Goal: Task Accomplishment & Management: Manage account settings

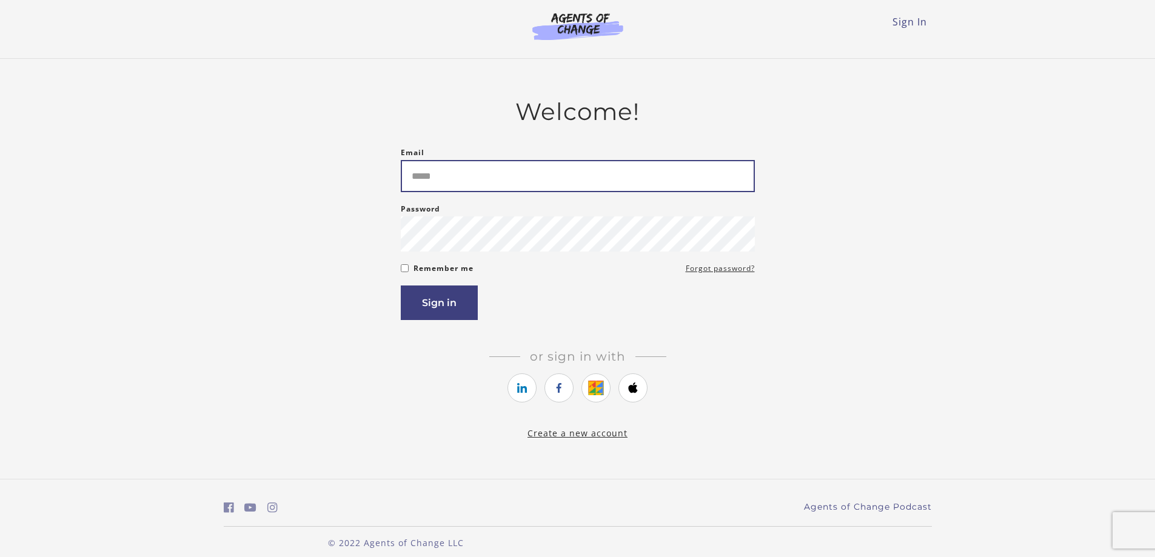
drag, startPoint x: 0, startPoint y: 0, endPoint x: 492, endPoint y: 178, distance: 523.3
click at [492, 178] on input "Email" at bounding box center [578, 176] width 354 height 32
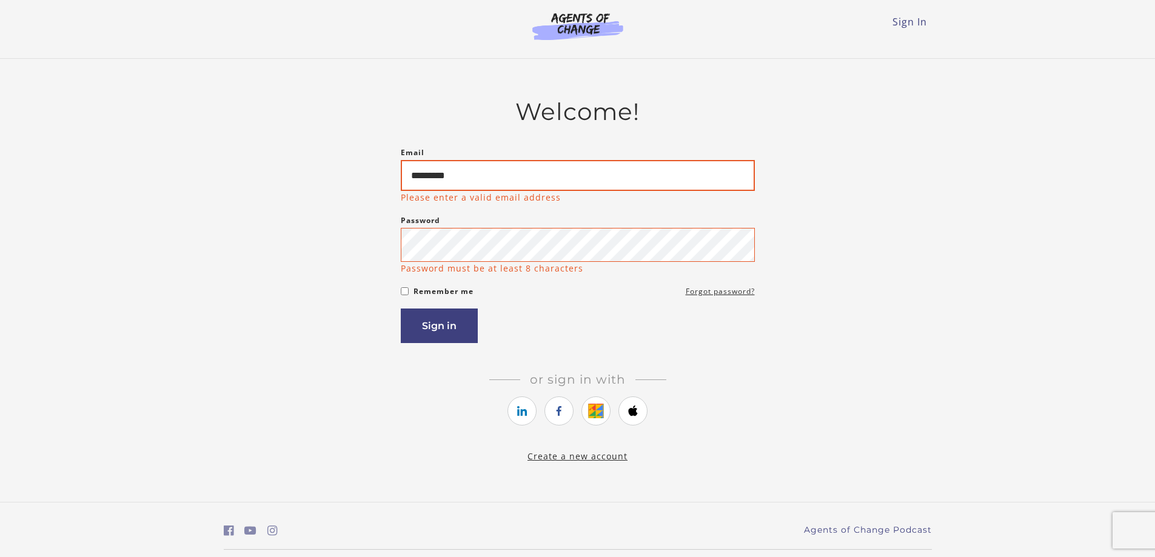
click at [487, 185] on input "*********" at bounding box center [578, 175] width 354 height 31
type input "**********"
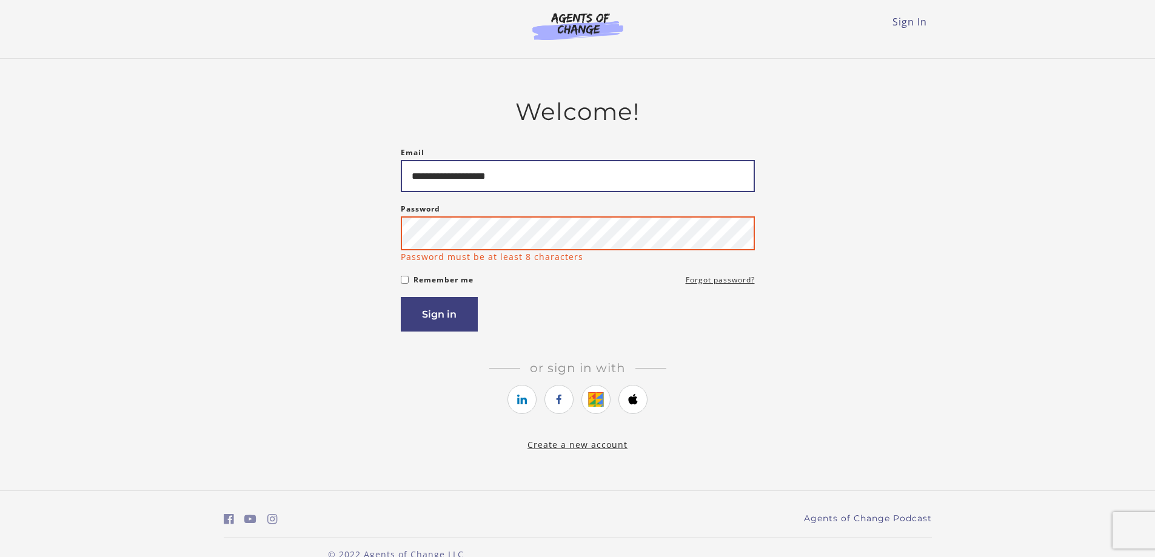
click at [401, 297] on button "Sign in" at bounding box center [439, 314] width 77 height 35
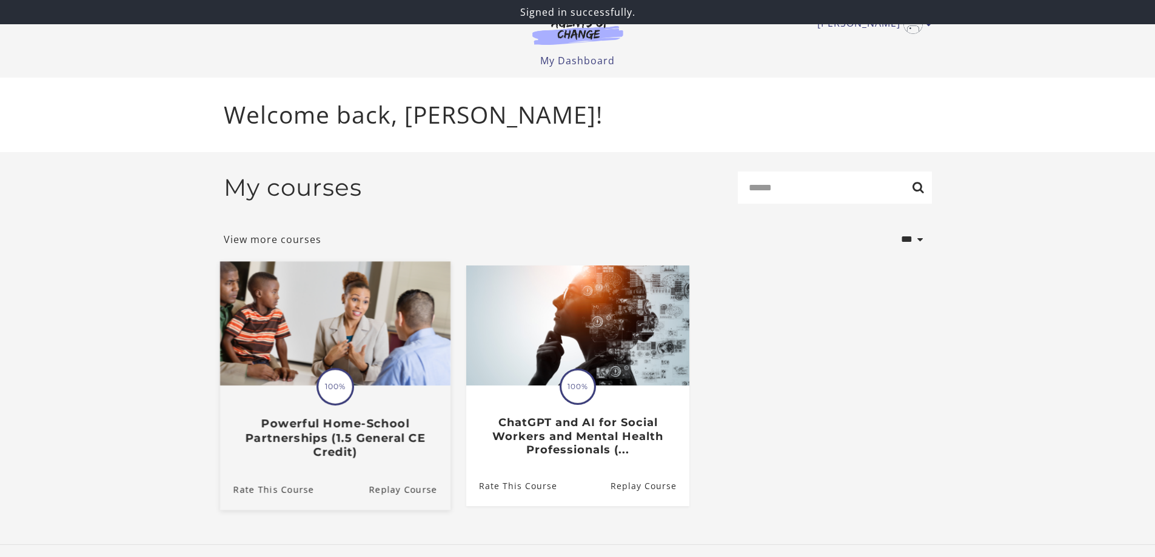
click at [335, 389] on span "100%" at bounding box center [335, 387] width 34 height 34
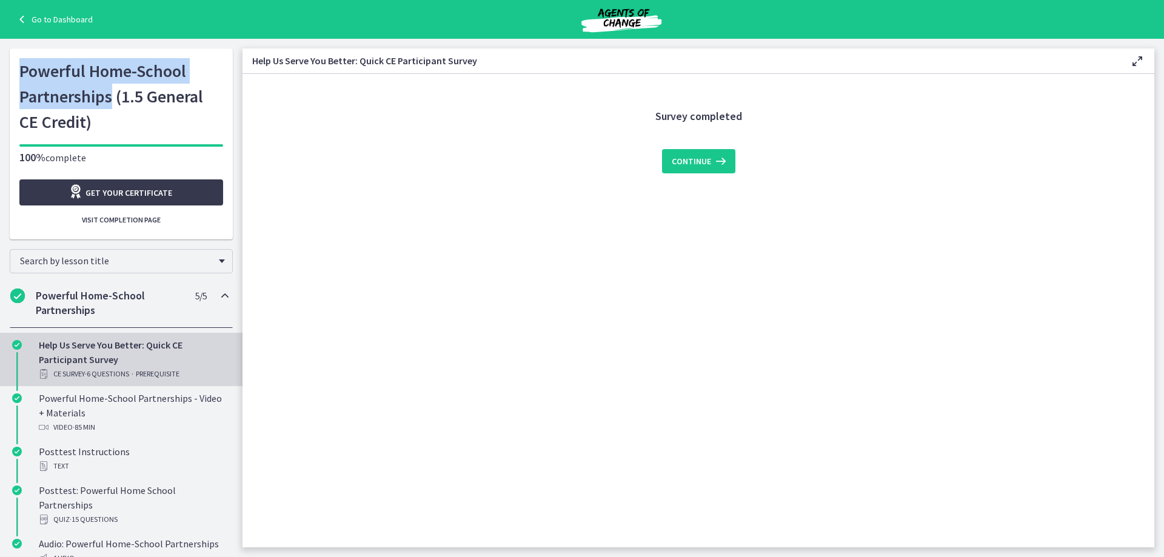
drag, startPoint x: 16, startPoint y: 71, endPoint x: 103, endPoint y: 90, distance: 88.7
click at [106, 90] on h1 "Powerful Home-School Partnerships (1.5 General CE Credit)" at bounding box center [121, 96] width 204 height 76
copy h1 "Powerful Home-School Partnerships"
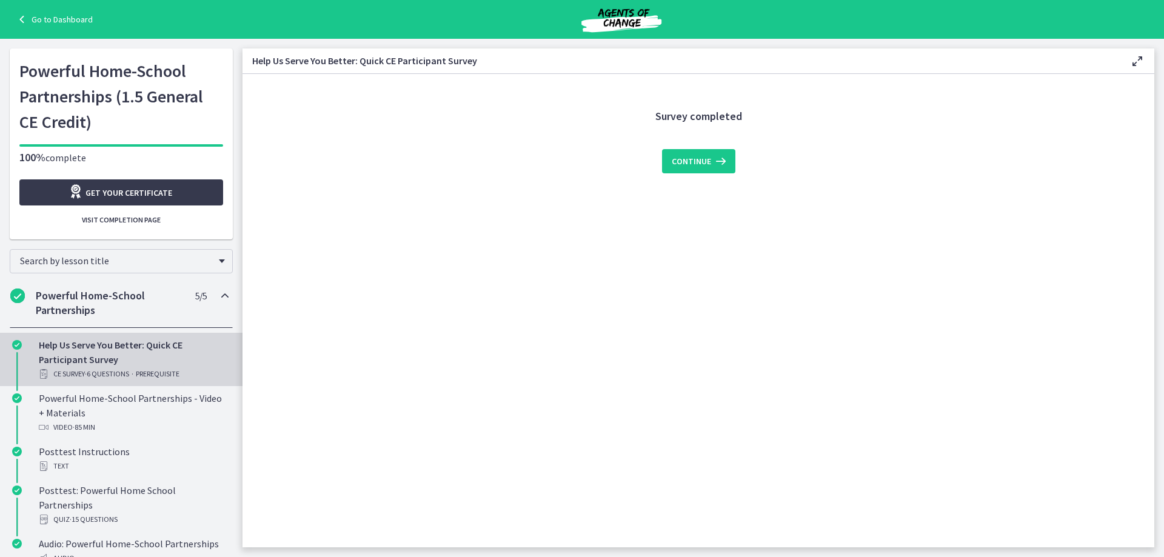
click at [133, 115] on h1 "Powerful Home-School Partnerships (1.5 General CE Credit)" at bounding box center [121, 96] width 204 height 76
click at [147, 198] on span "Get your certificate" at bounding box center [128, 192] width 87 height 15
click at [21, 17] on icon at bounding box center [23, 19] width 17 height 15
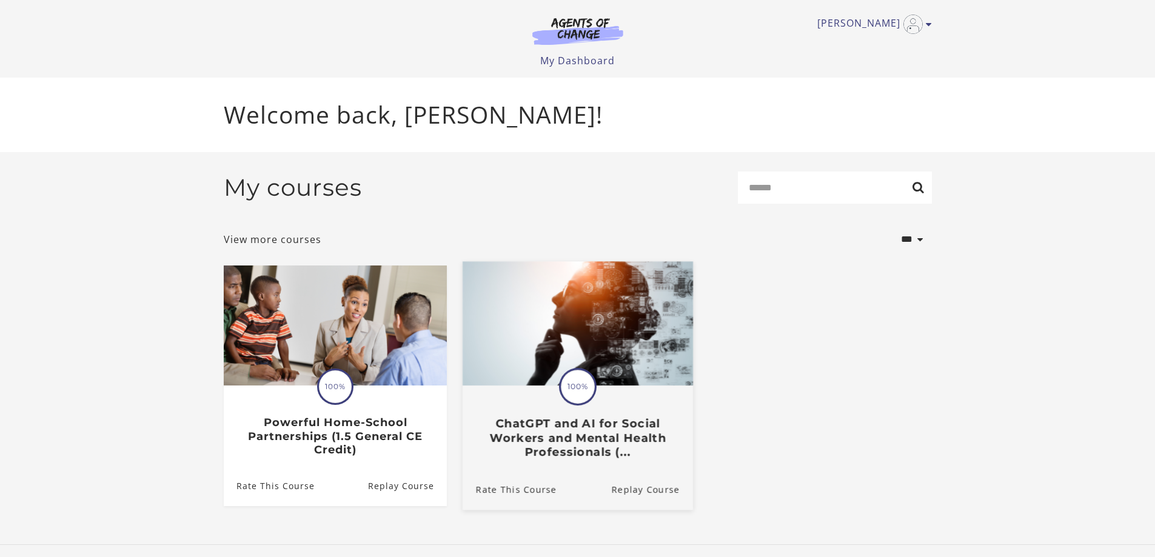
click at [594, 356] on img at bounding box center [577, 323] width 230 height 124
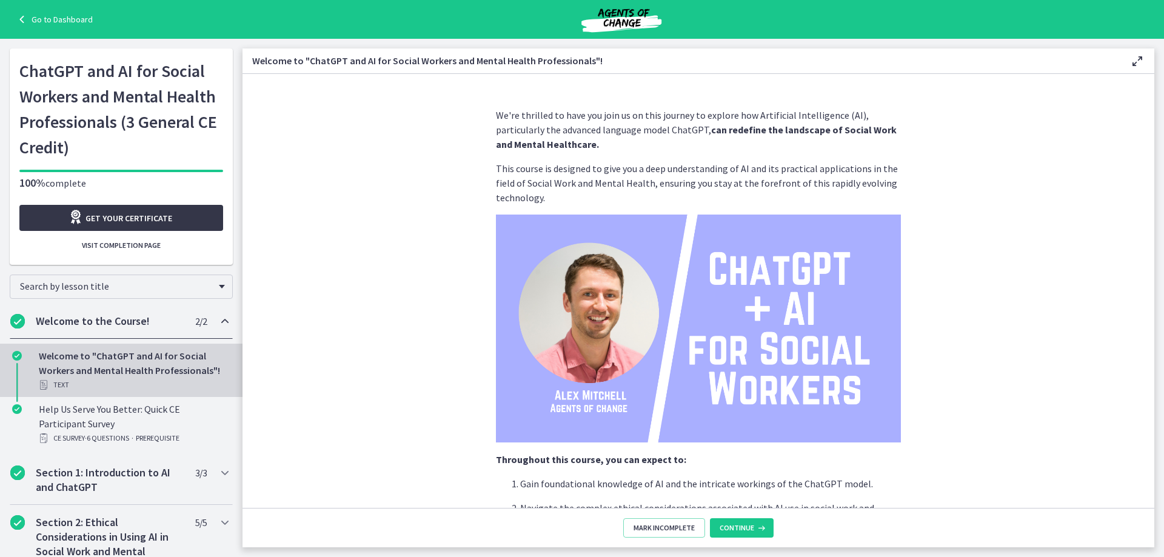
click at [157, 225] on span "Get your certificate" at bounding box center [128, 218] width 87 height 15
click at [22, 11] on div "Go to Dashboard" at bounding box center [582, 19] width 1164 height 39
click at [20, 16] on icon at bounding box center [23, 19] width 17 height 15
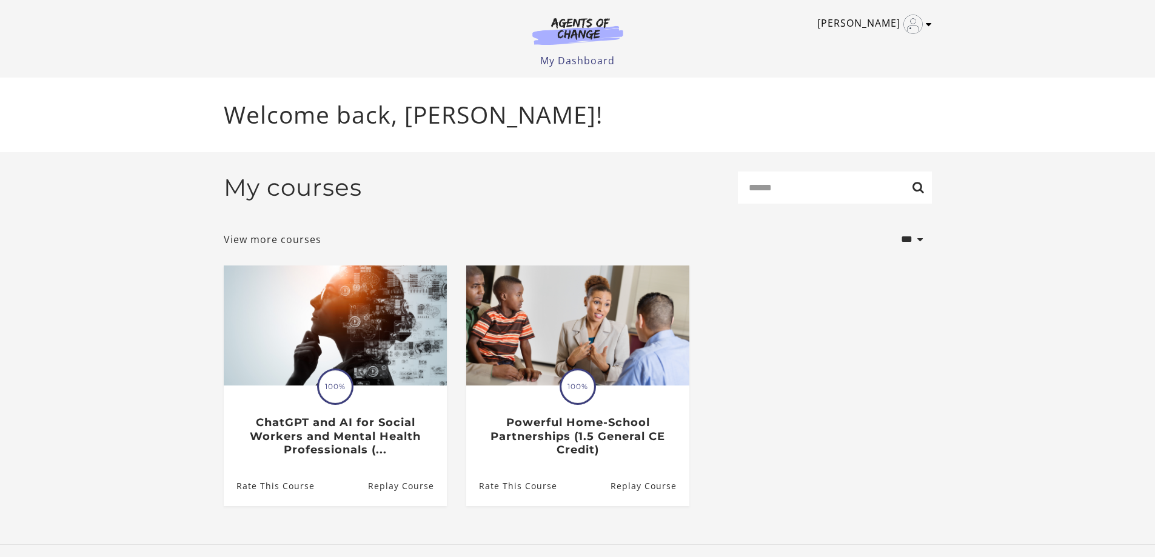
click at [927, 24] on icon "Toggle menu" at bounding box center [929, 24] width 6 height 10
click at [860, 84] on link "Sign Out" at bounding box center [881, 85] width 107 height 21
